Goal: Transaction & Acquisition: Purchase product/service

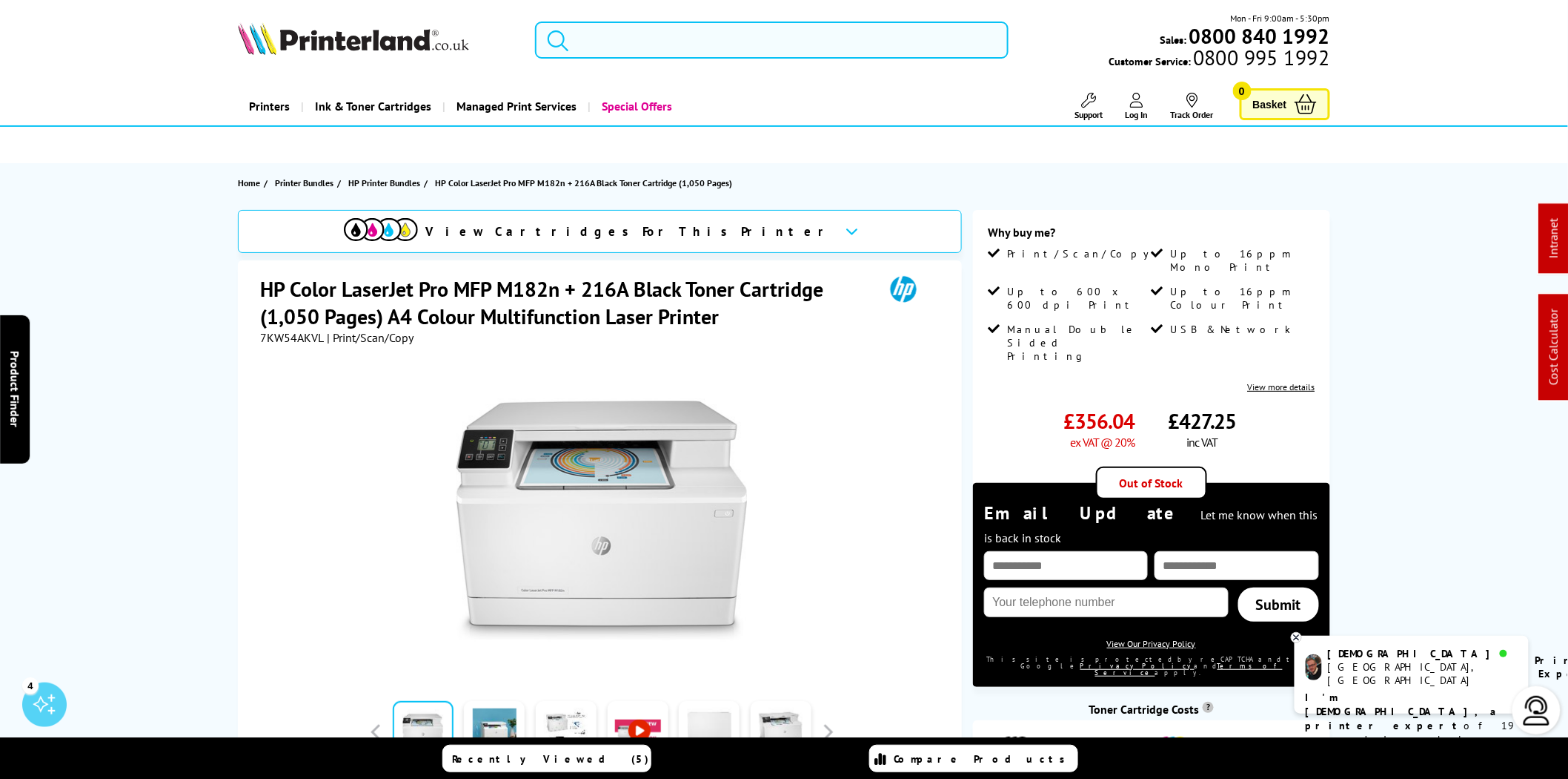
click at [826, 39] on input "search" at bounding box center [772, 40] width 474 height 37
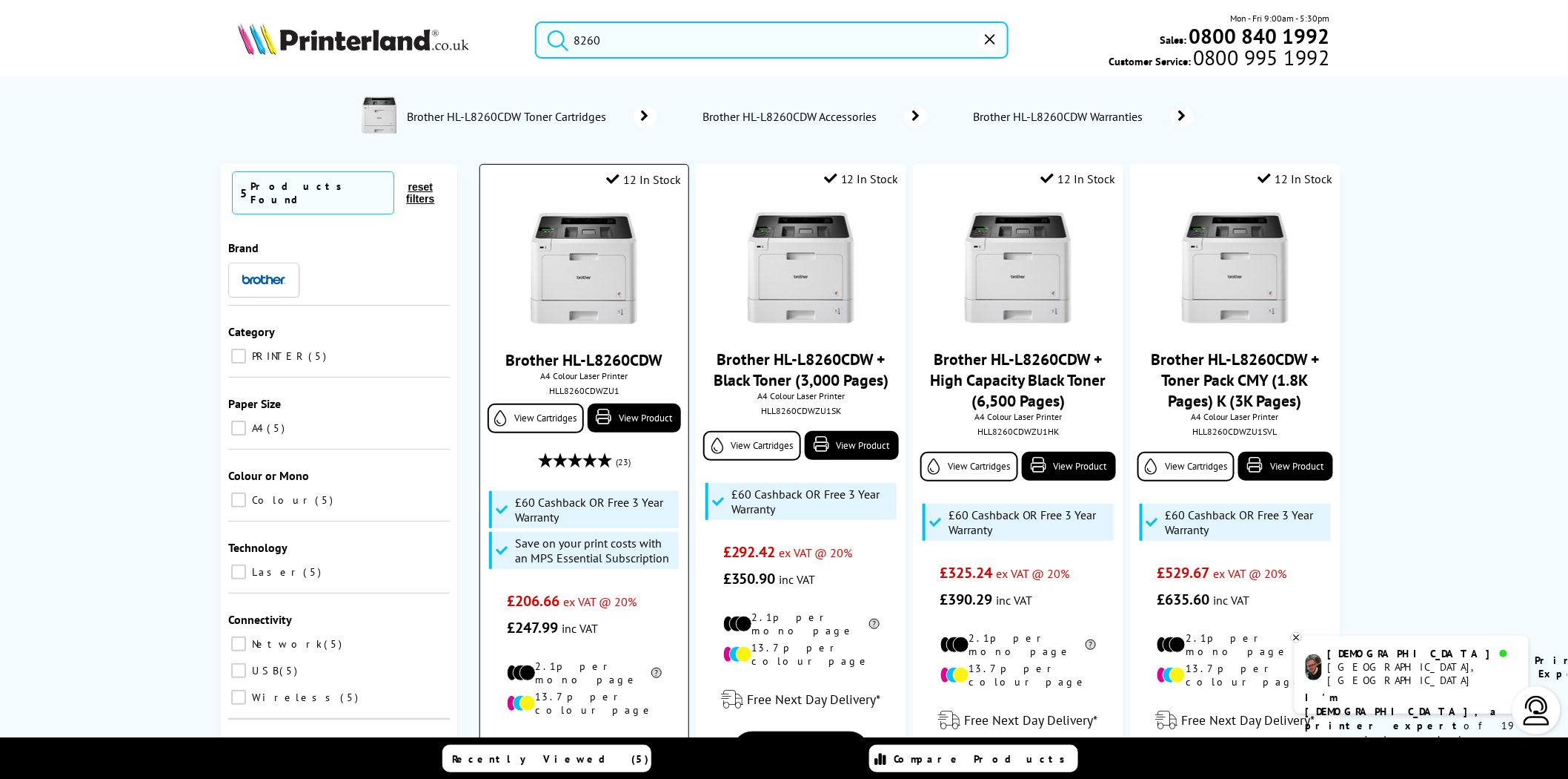
type input "8260"
click at [606, 286] on img at bounding box center [584, 268] width 111 height 111
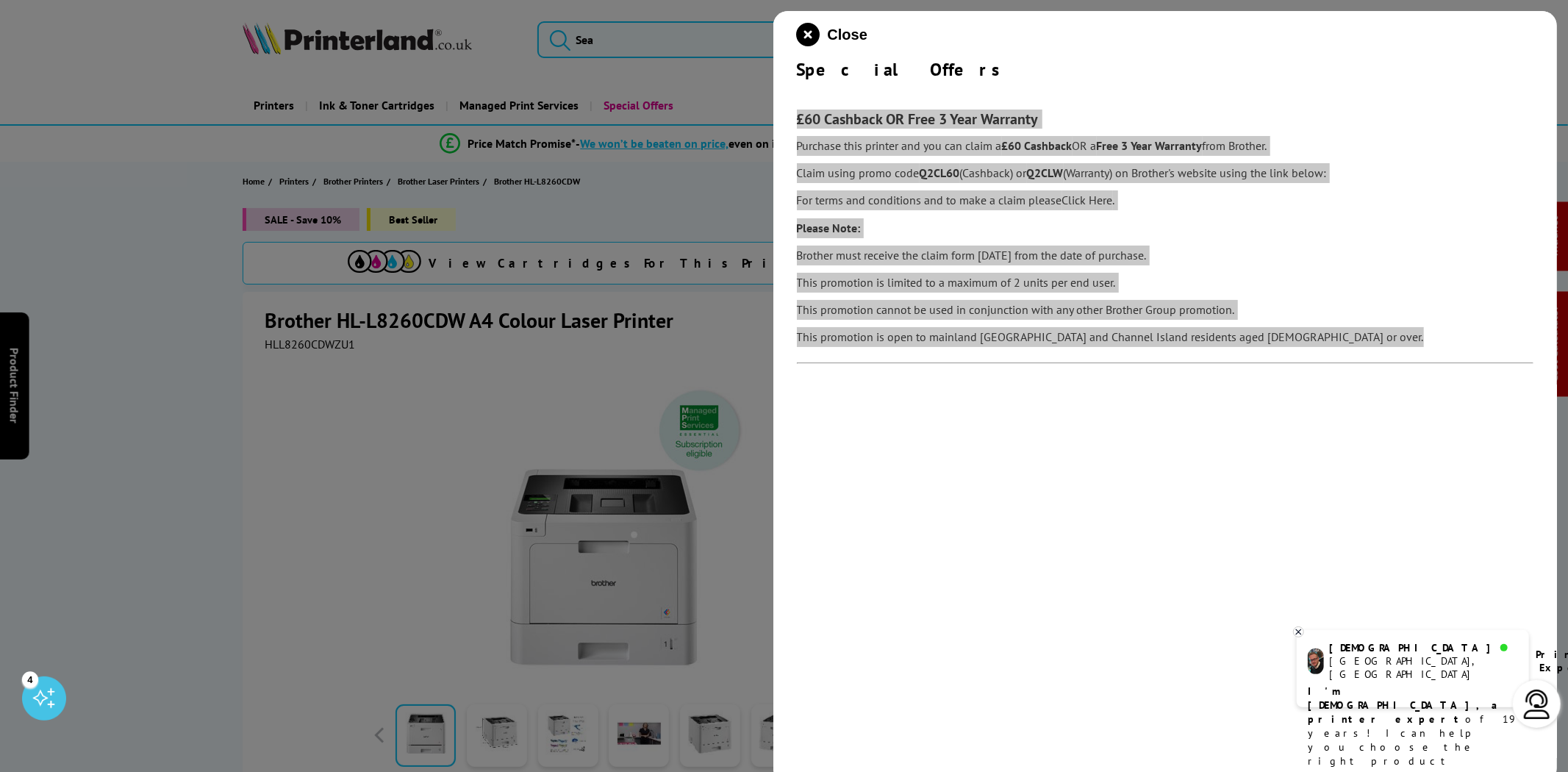
drag, startPoint x: 1233, startPoint y: 340, endPoint x: 828, endPoint y: 111, distance: 465.3
click at [794, 110] on div "Close Special Offers £60 Cashback OR Free 3 Year Warranty Purchase this printer…" at bounding box center [1165, 396] width 784 height 772
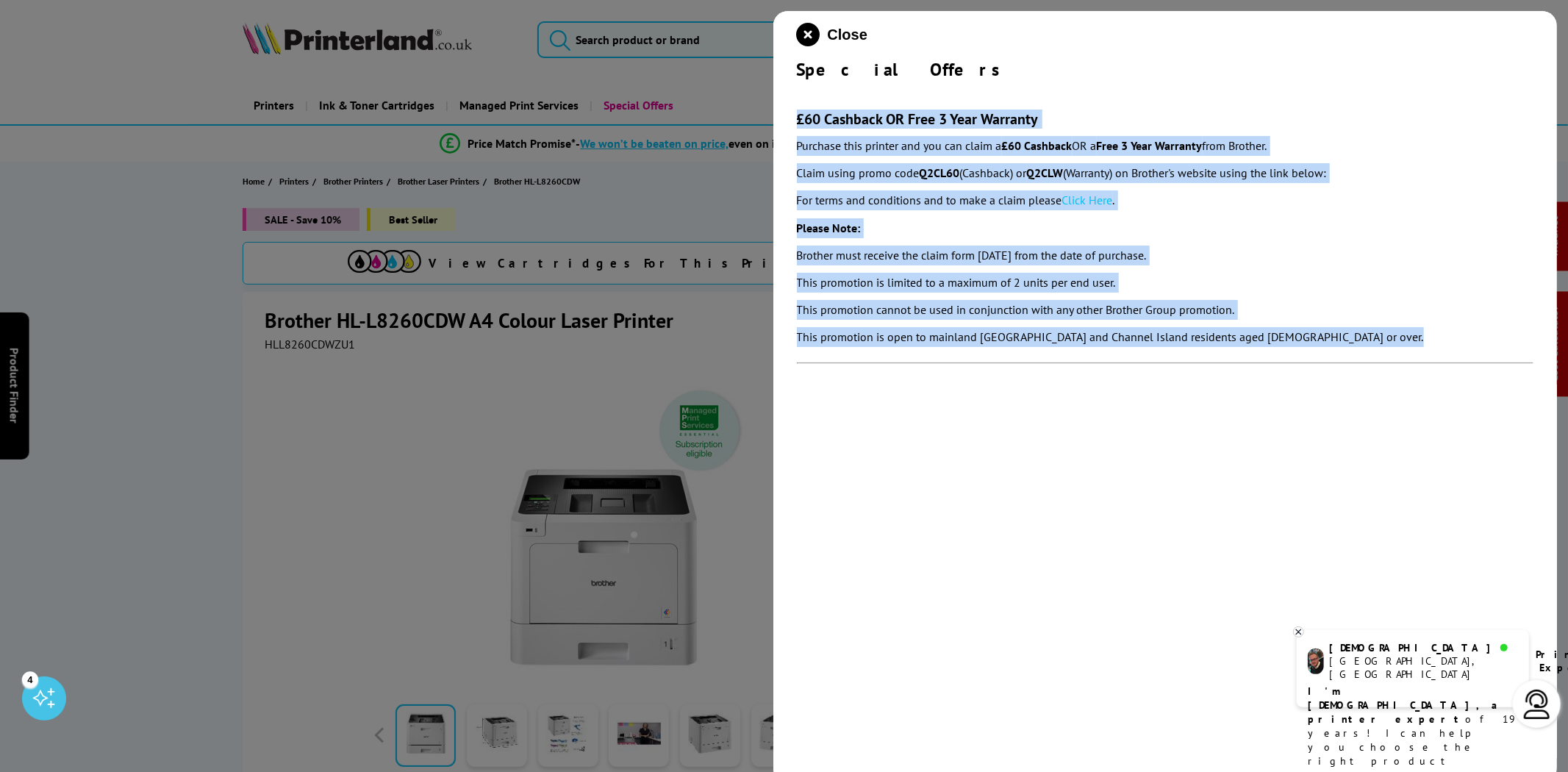
click at [1092, 201] on link "Click Here" at bounding box center [1088, 199] width 50 height 15
